Goal: Navigation & Orientation: Find specific page/section

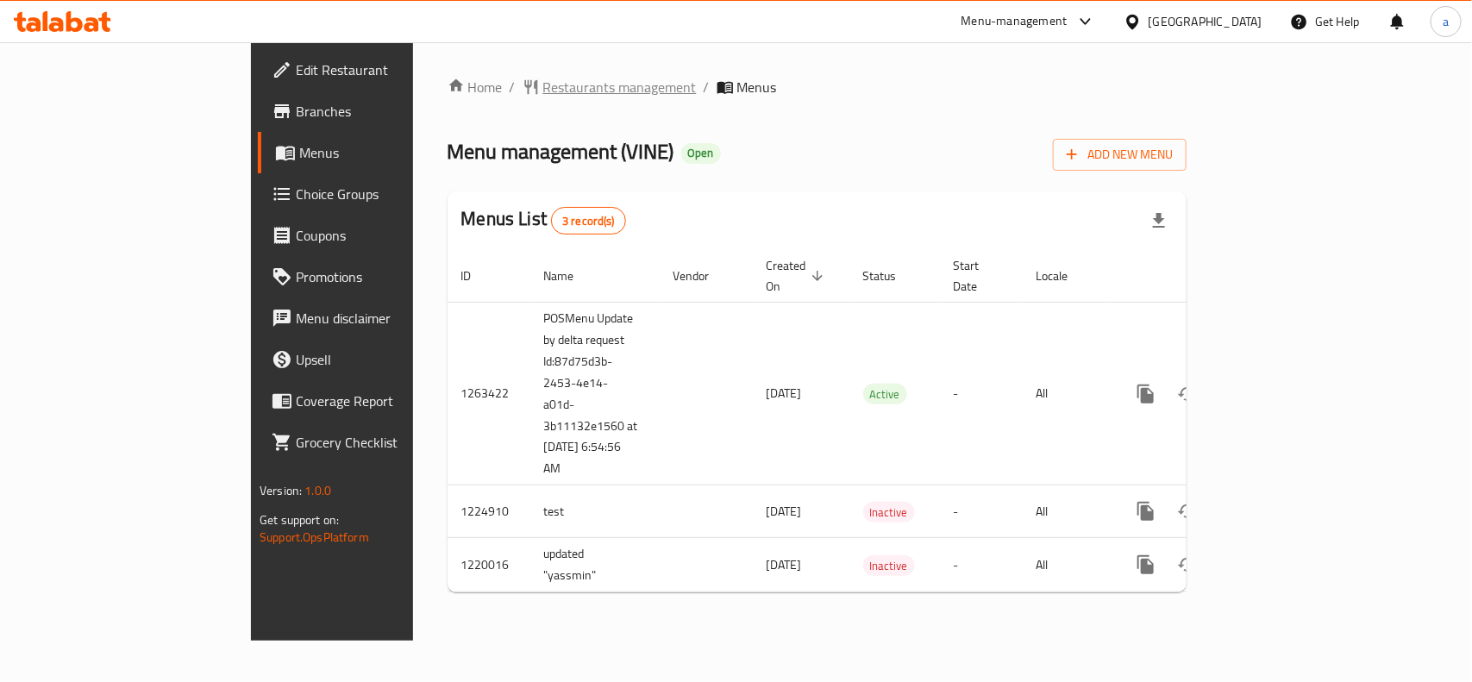
click at [543, 95] on span "Restaurants management" at bounding box center [619, 87] width 153 height 21
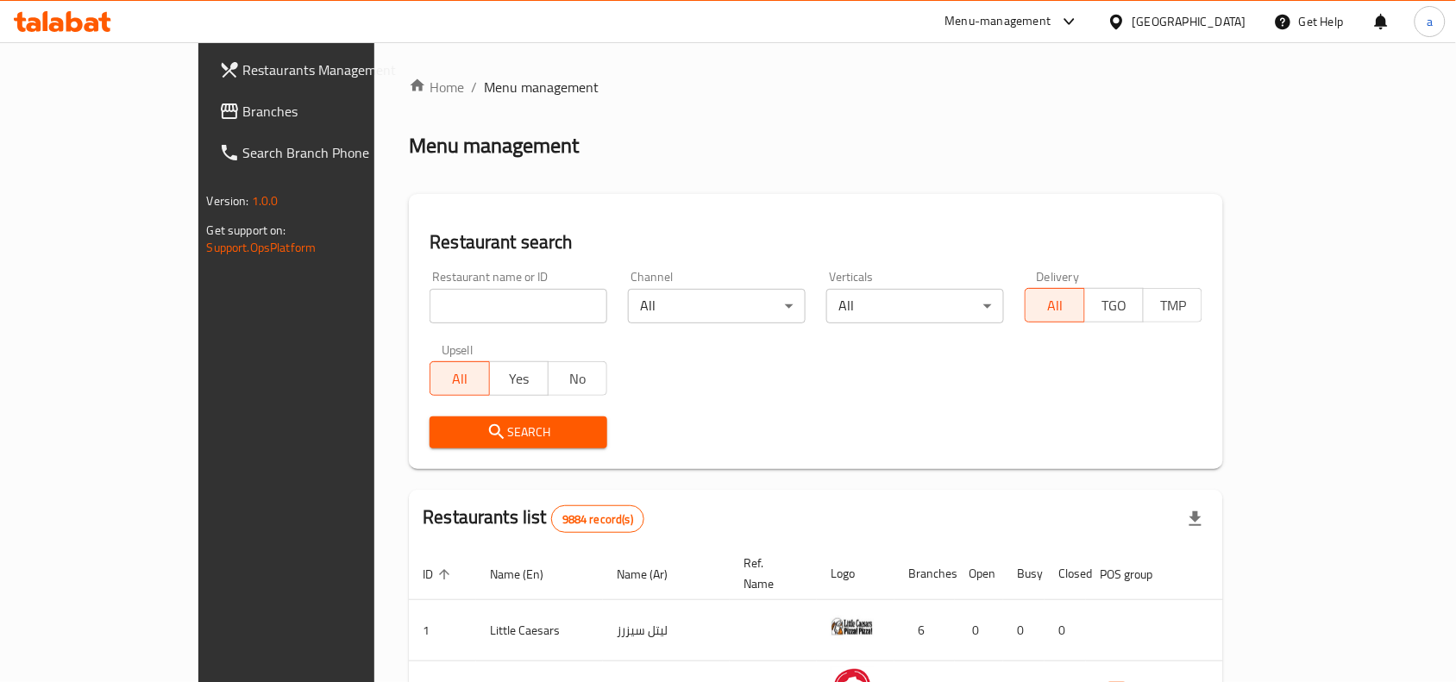
click at [429, 296] on input "search" at bounding box center [518, 306] width 178 height 34
paste input "673158"
type input "673158"
click button "Search" at bounding box center [518, 433] width 178 height 32
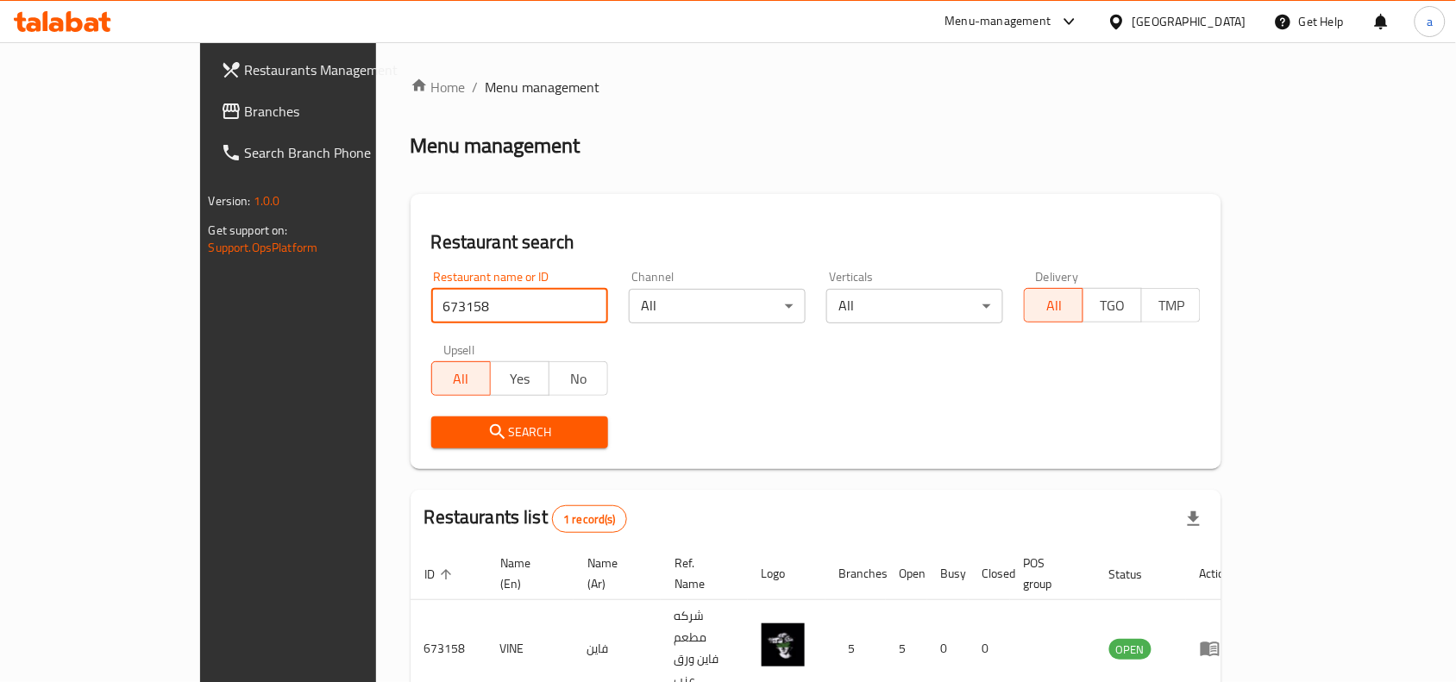
click at [245, 121] on span "Branches" at bounding box center [337, 111] width 185 height 21
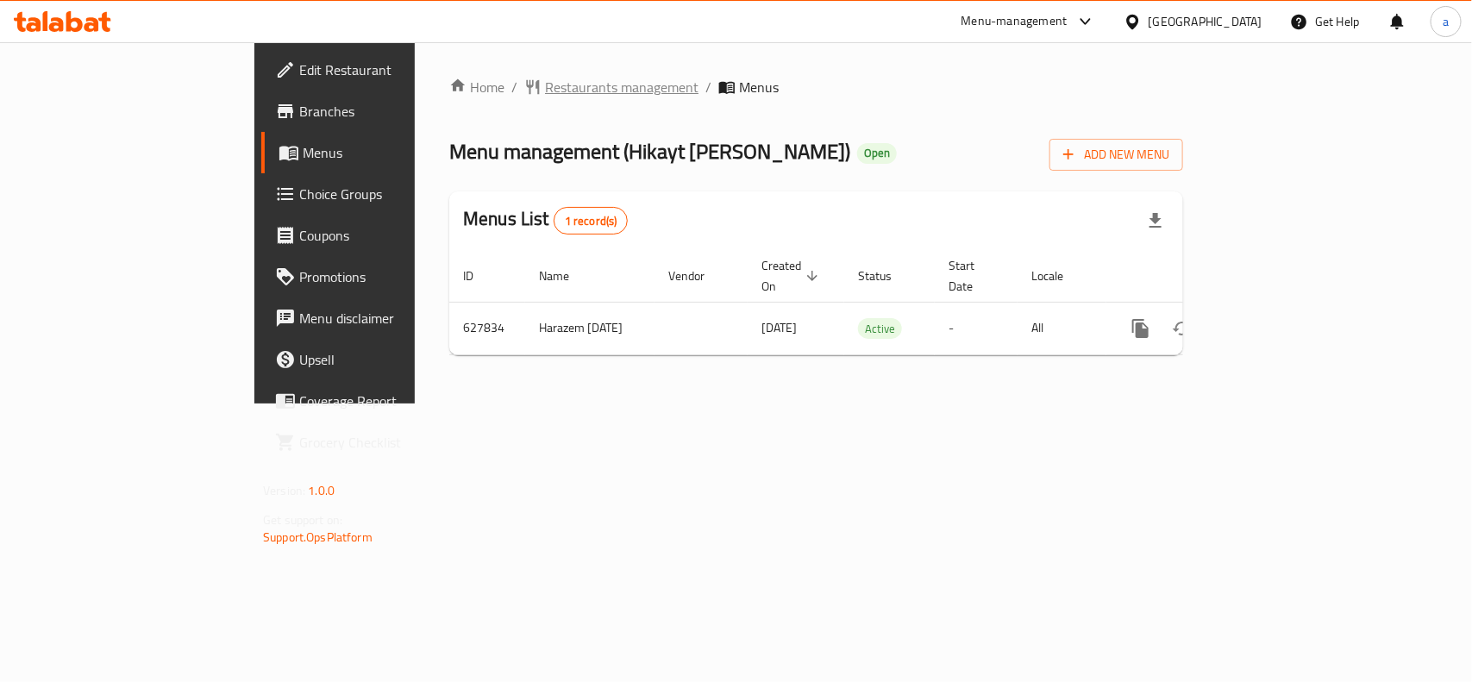
click at [545, 88] on span "Restaurants management" at bounding box center [621, 87] width 153 height 21
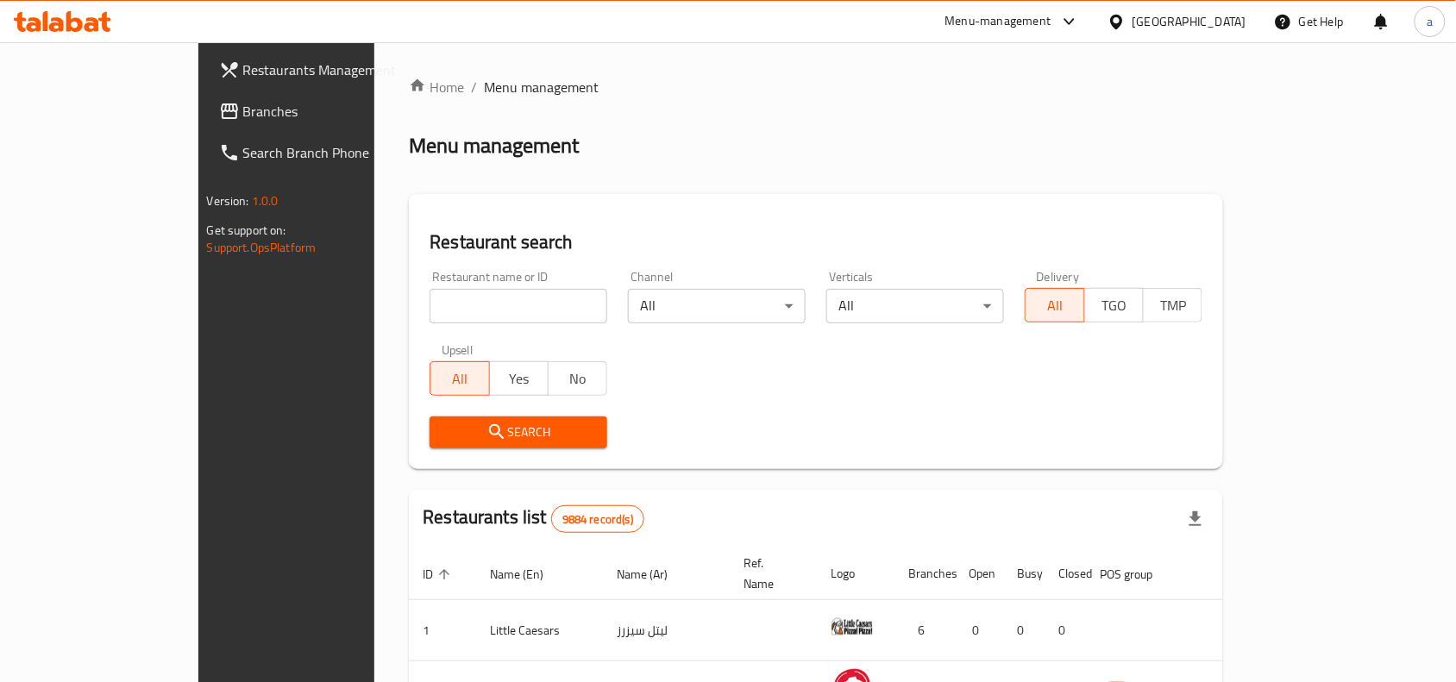
click at [243, 104] on span "Branches" at bounding box center [335, 111] width 185 height 21
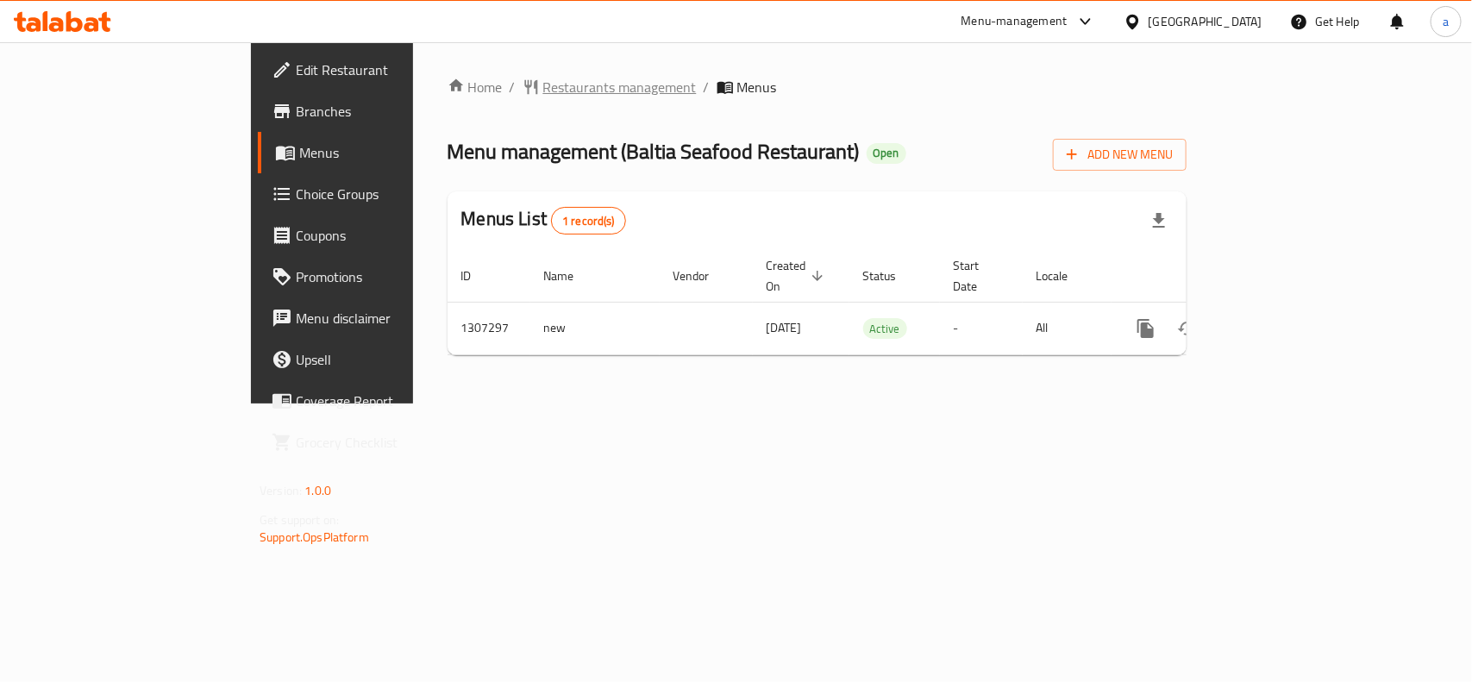
click at [543, 88] on span "Restaurants management" at bounding box center [619, 87] width 153 height 21
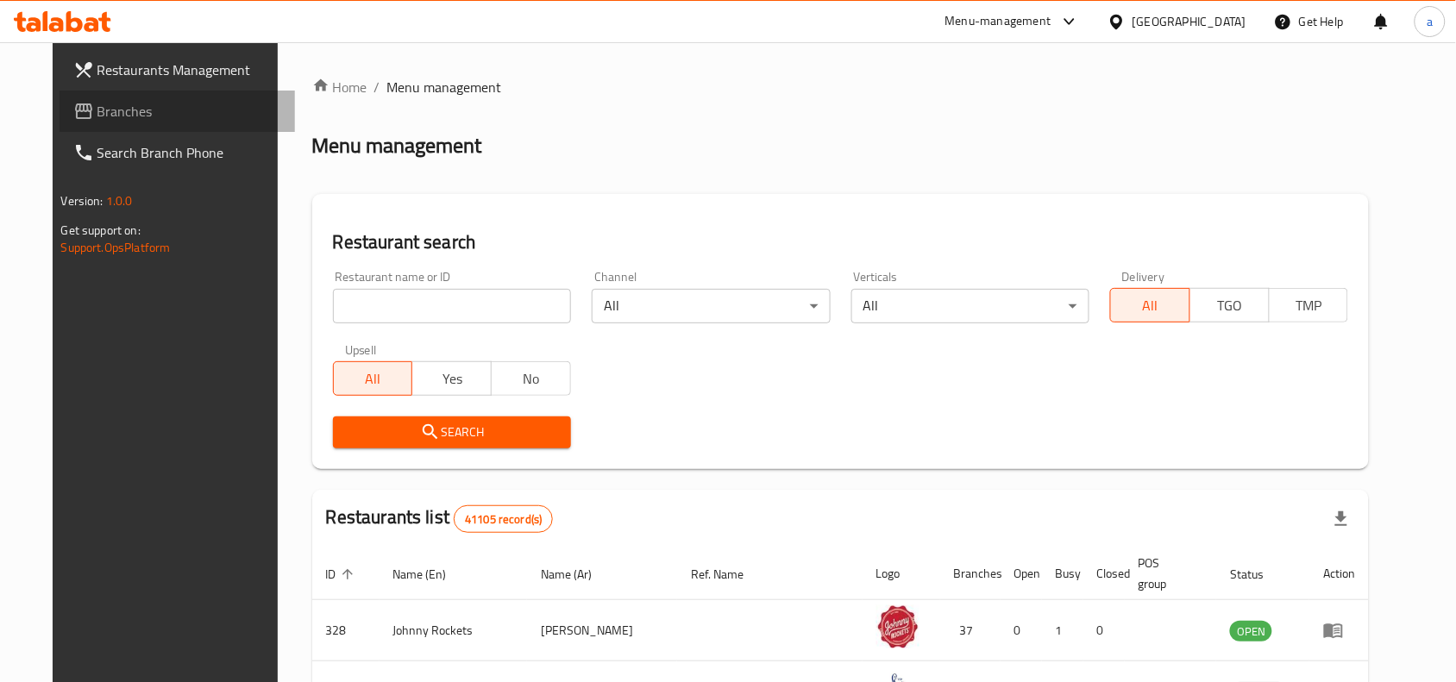
click at [103, 122] on link "Branches" at bounding box center [178, 111] width 236 height 41
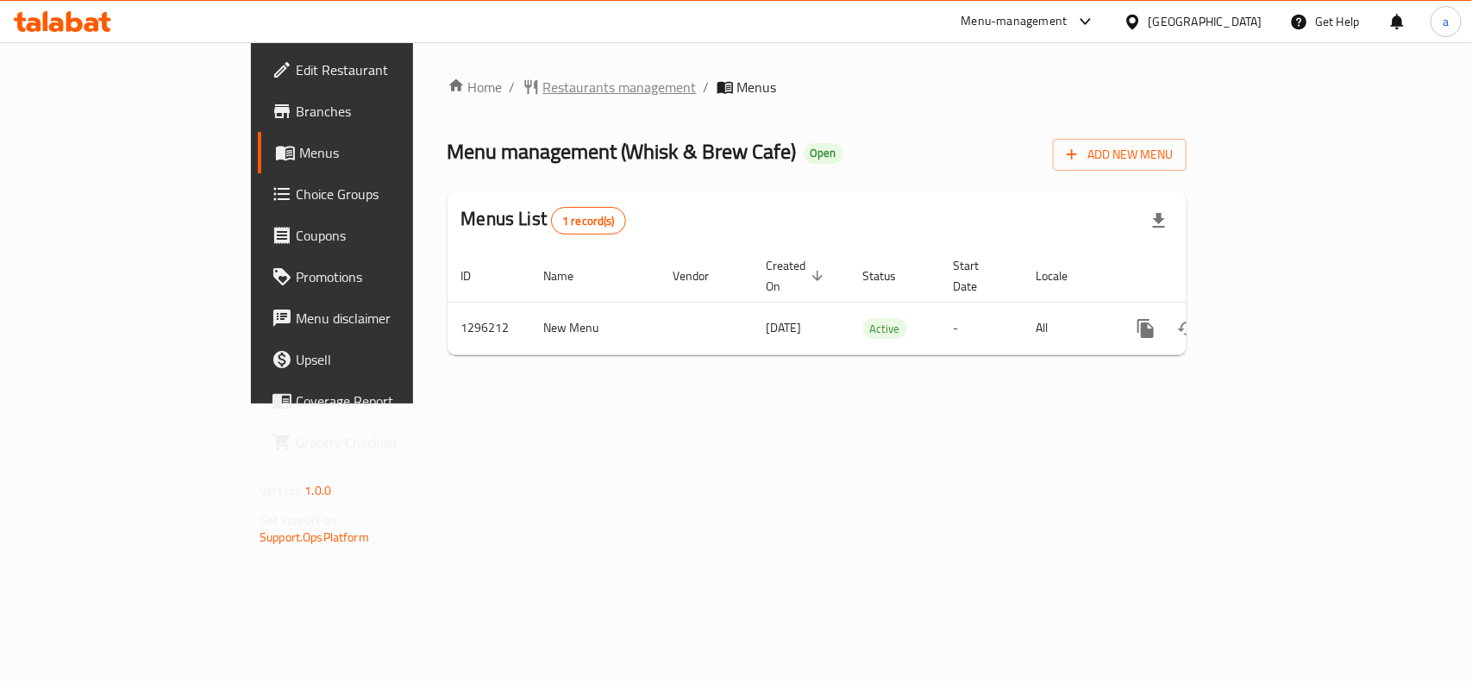
click at [543, 95] on span "Restaurants management" at bounding box center [619, 87] width 153 height 21
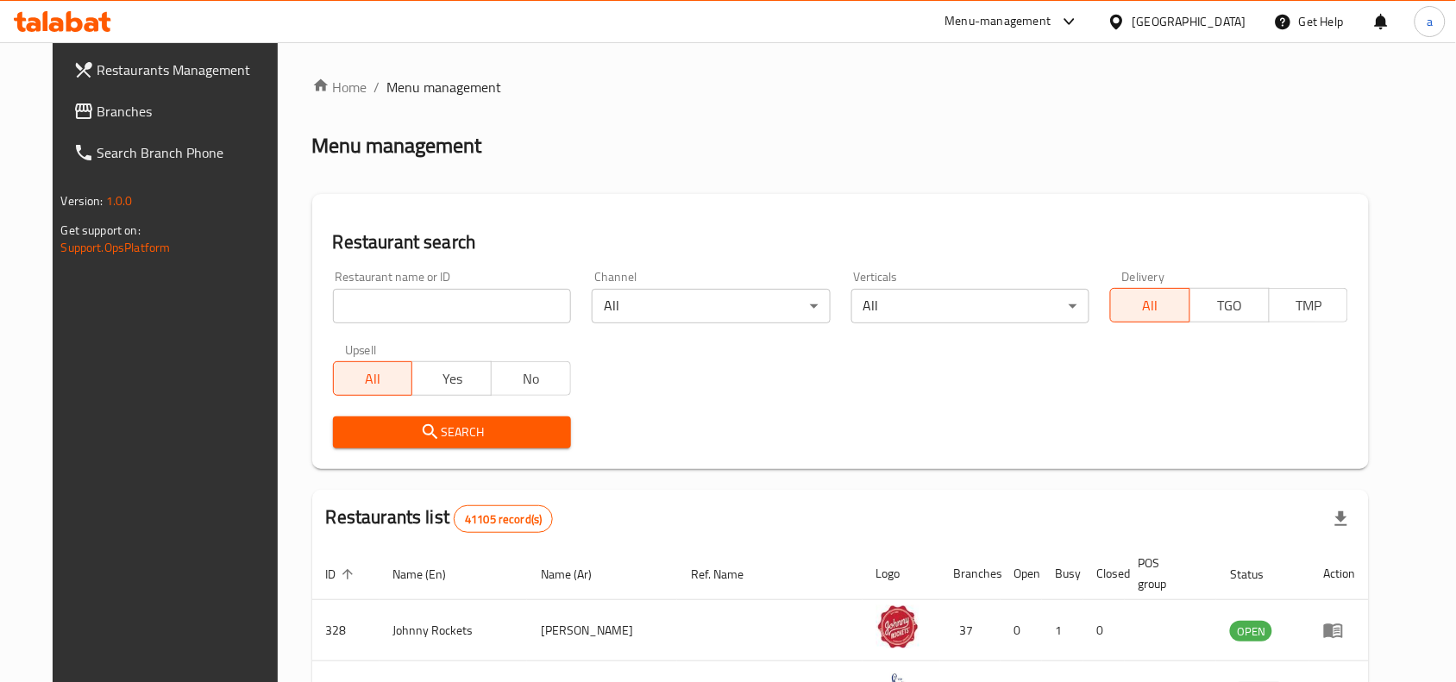
click at [115, 114] on span "Branches" at bounding box center [189, 111] width 185 height 21
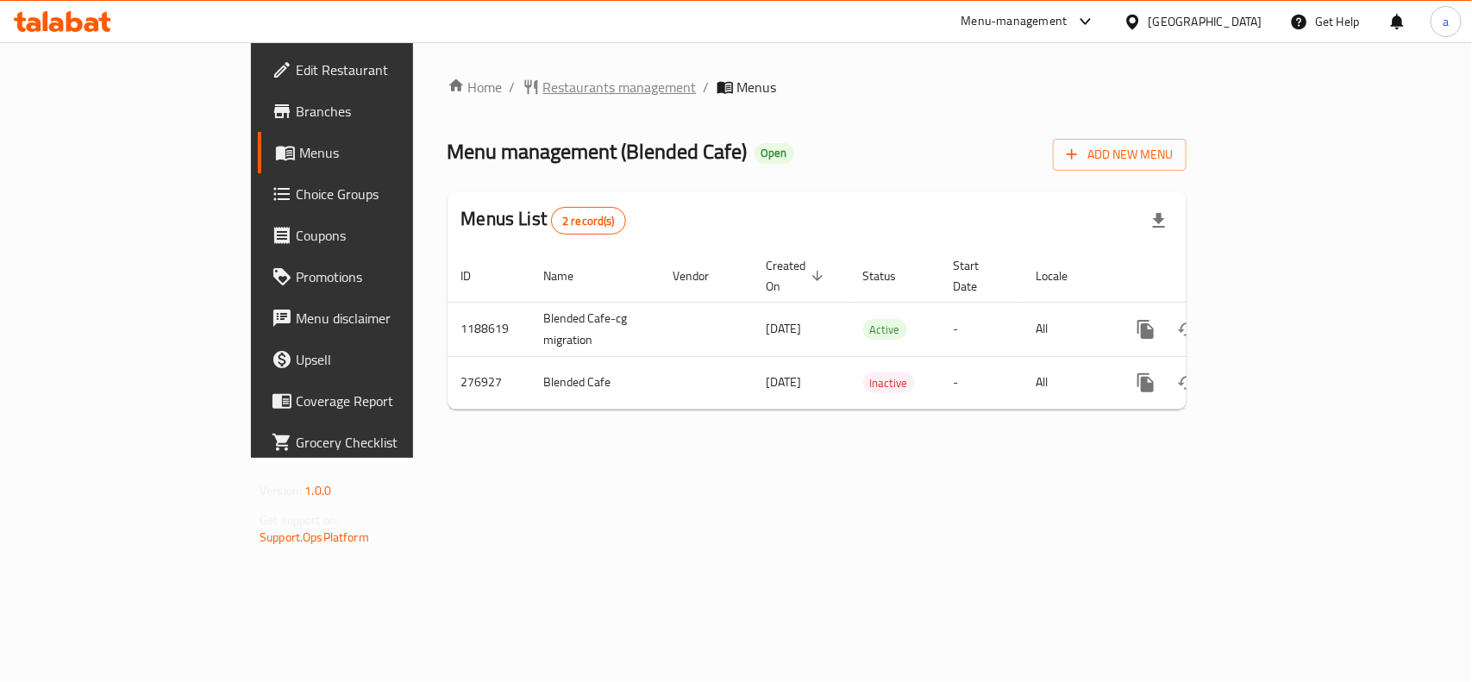
click at [543, 85] on span "Restaurants management" at bounding box center [619, 87] width 153 height 21
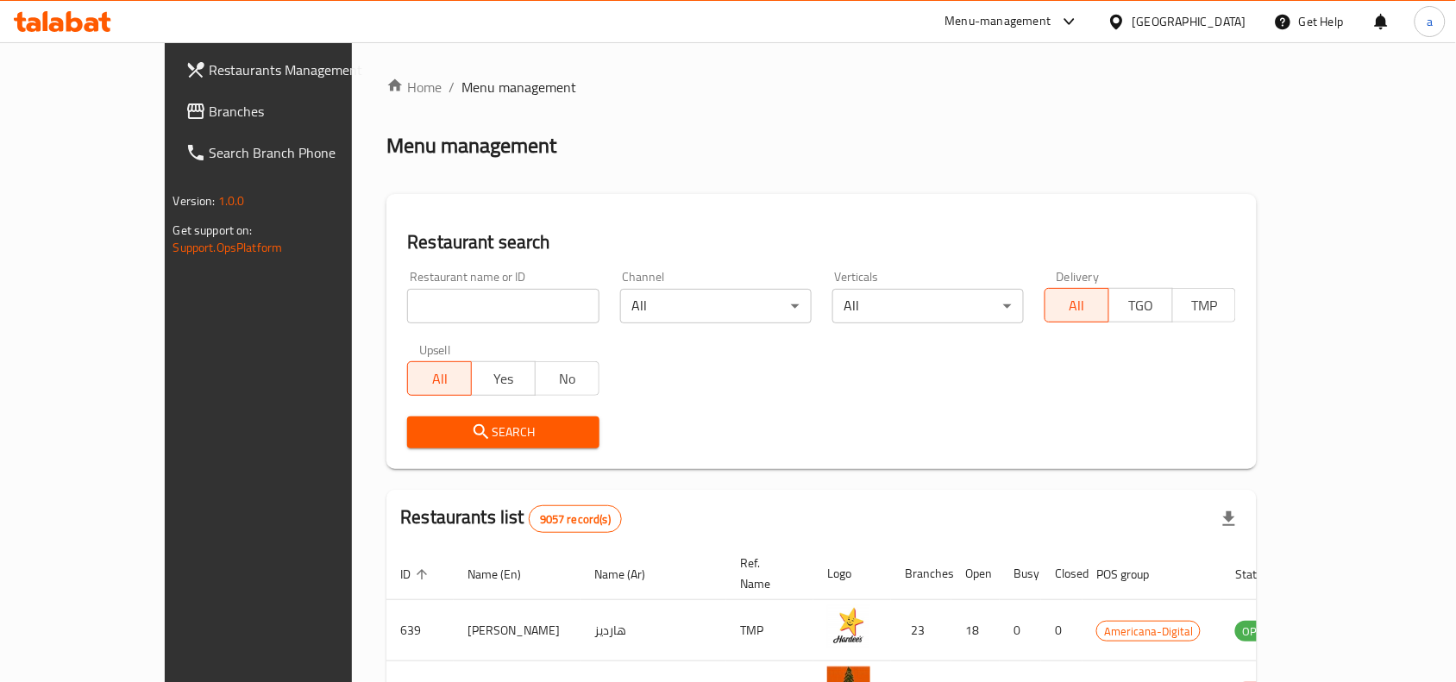
click at [210, 105] on span "Branches" at bounding box center [302, 111] width 185 height 21
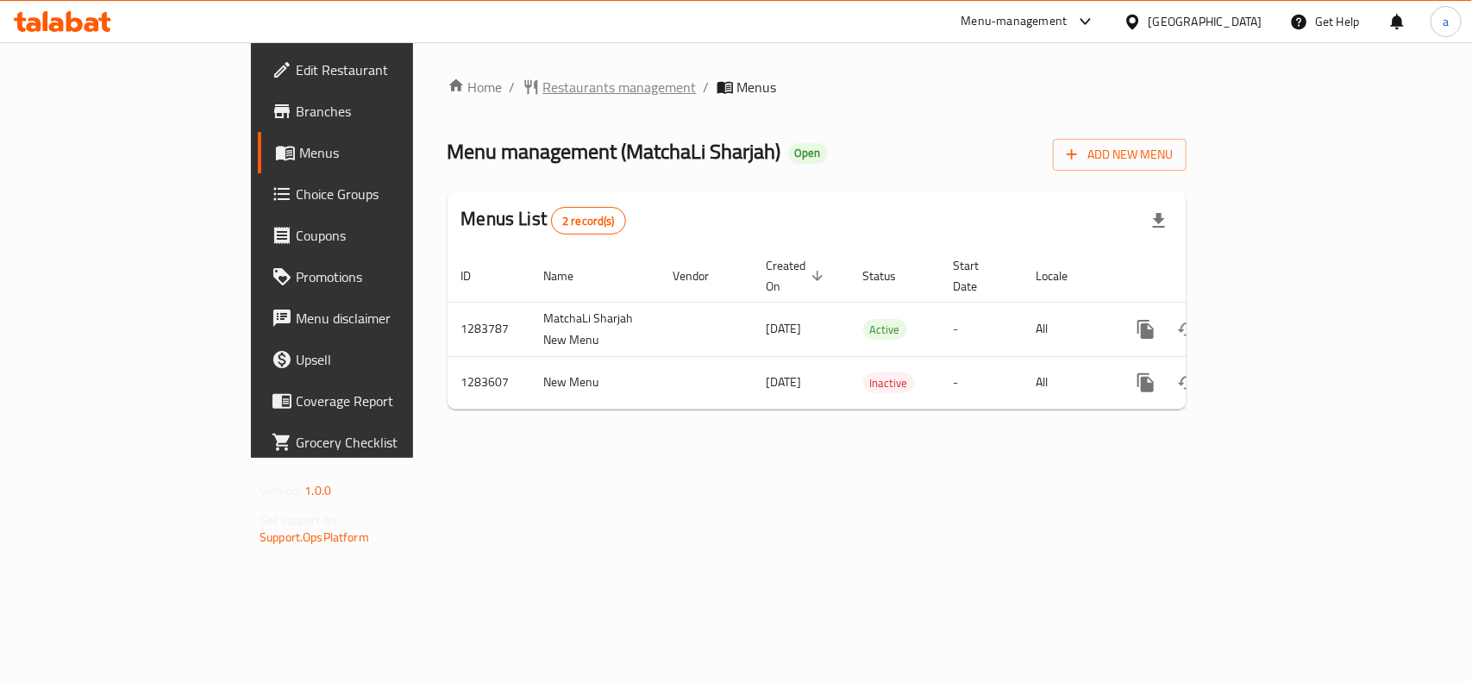
click at [543, 85] on span "Restaurants management" at bounding box center [619, 87] width 153 height 21
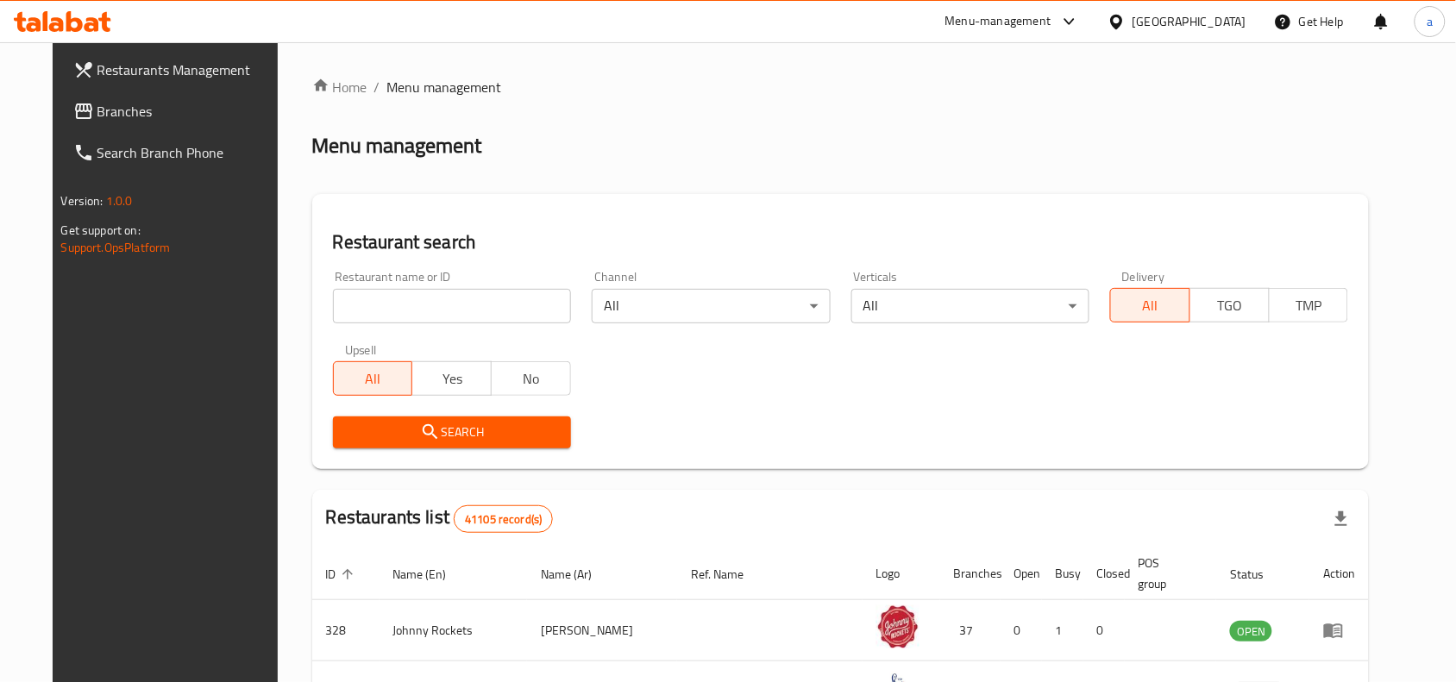
click at [97, 117] on span "Branches" at bounding box center [189, 111] width 185 height 21
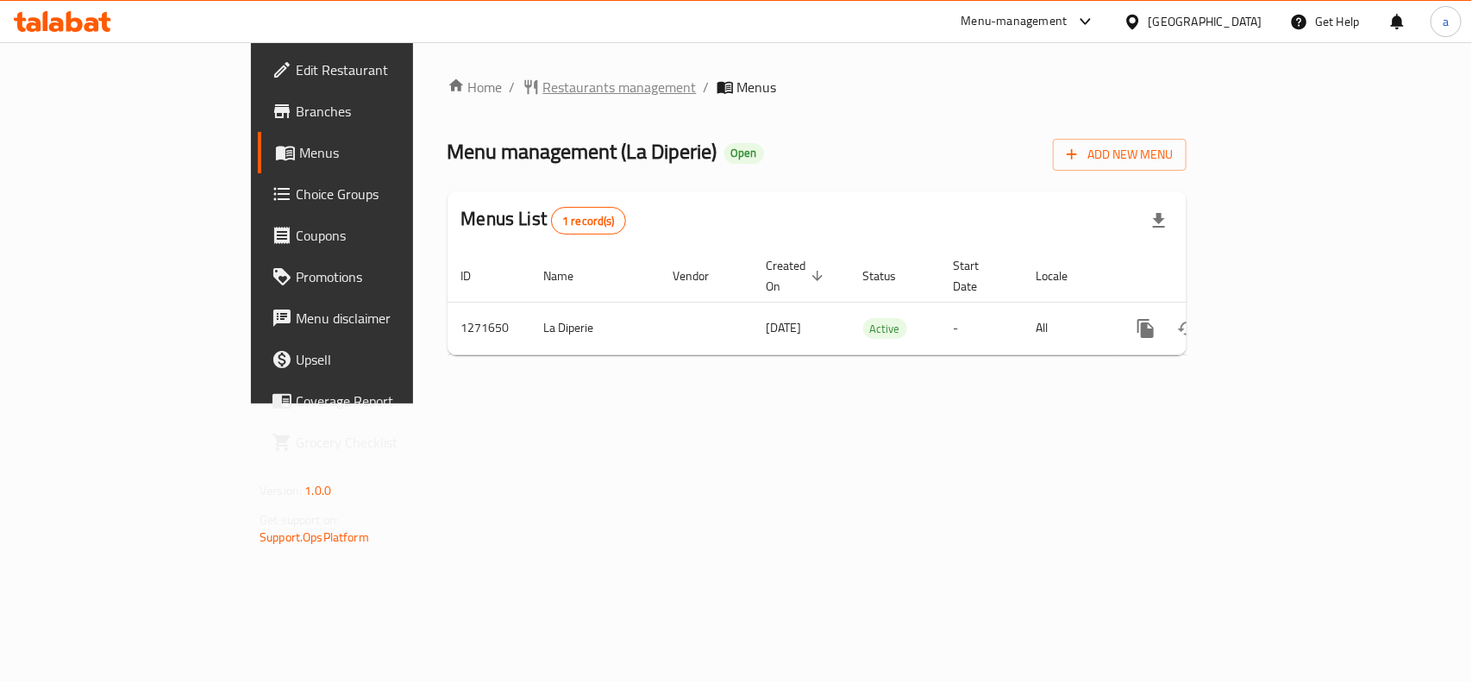
click at [543, 85] on span "Restaurants management" at bounding box center [619, 87] width 153 height 21
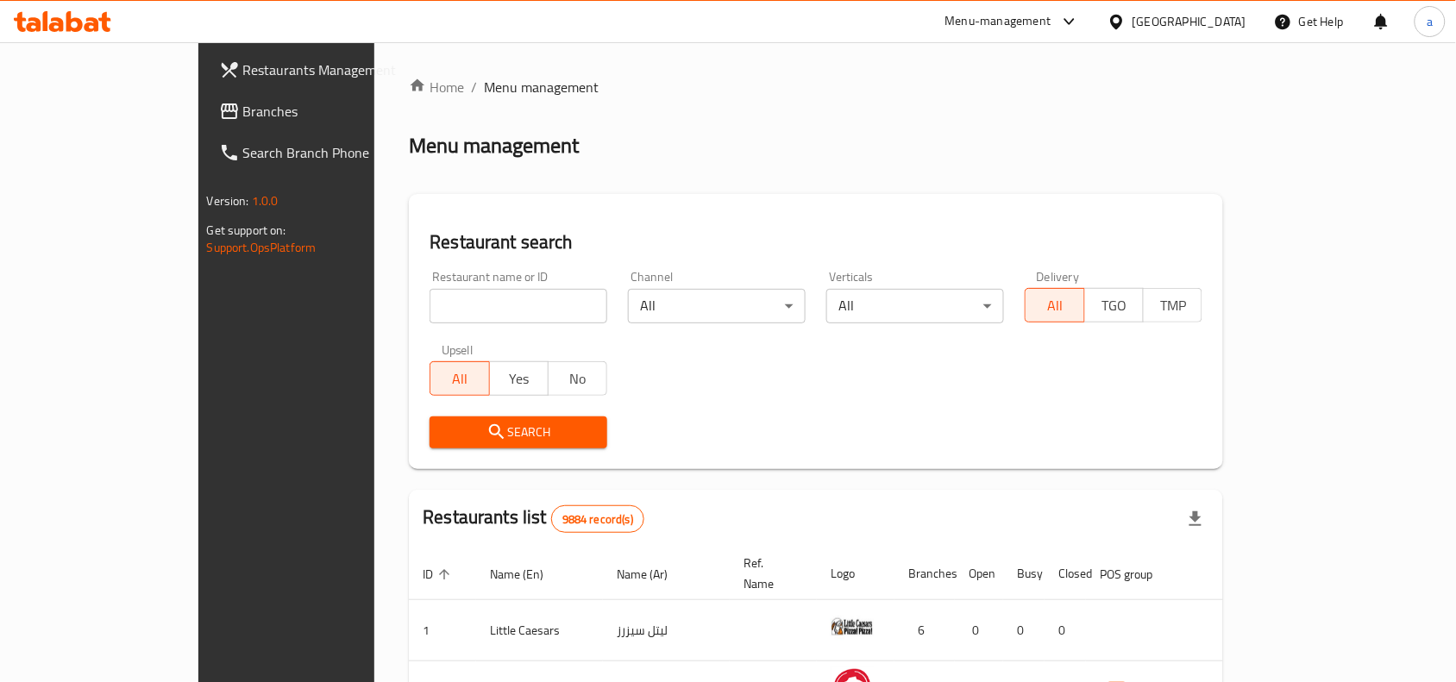
click at [243, 121] on span "Branches" at bounding box center [335, 111] width 185 height 21
